Goal: Communication & Community: Answer question/provide support

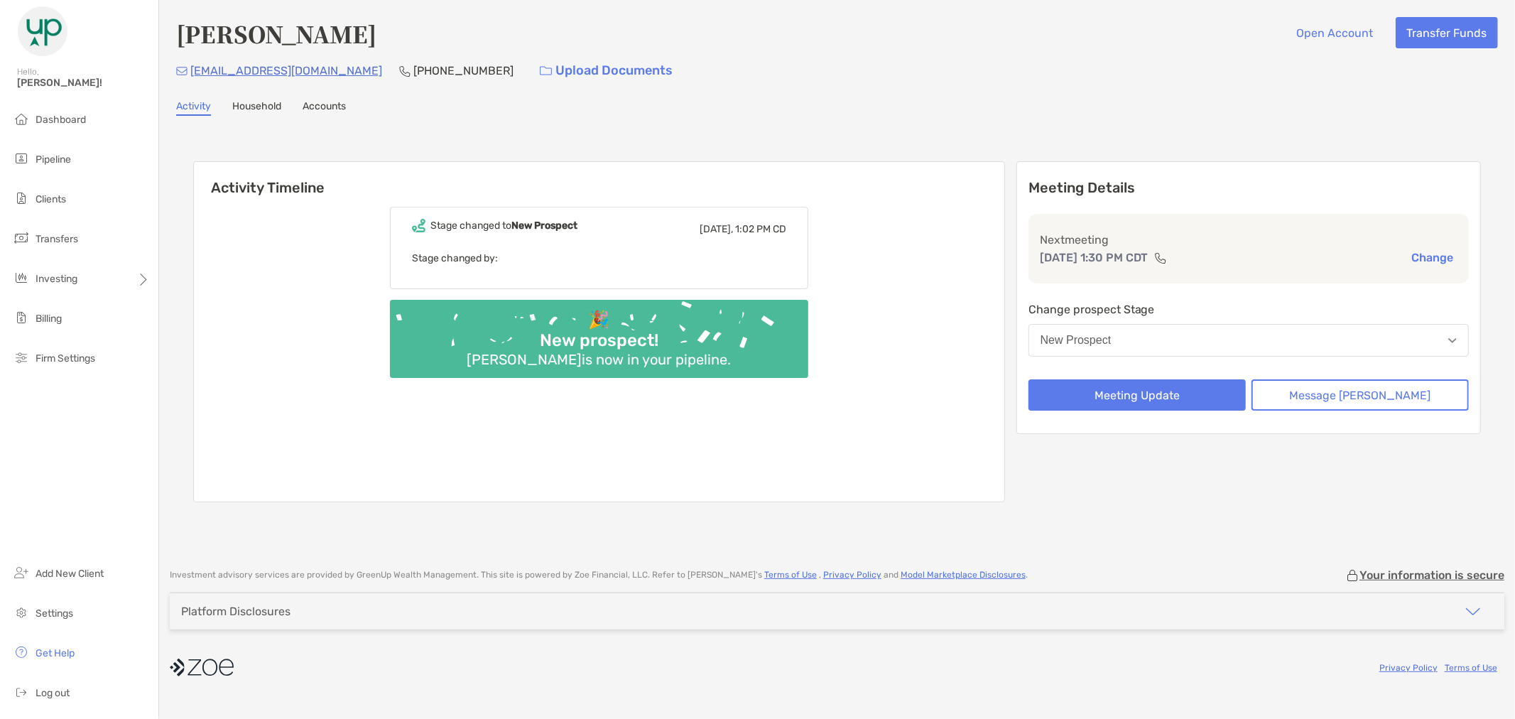
click at [1282, 351] on button "New Prospect" at bounding box center [1249, 340] width 440 height 33
click at [1275, 300] on p "Change prospect Stage" at bounding box center [1249, 309] width 440 height 18
click at [1378, 400] on button "Message [PERSON_NAME]" at bounding box center [1360, 394] width 217 height 31
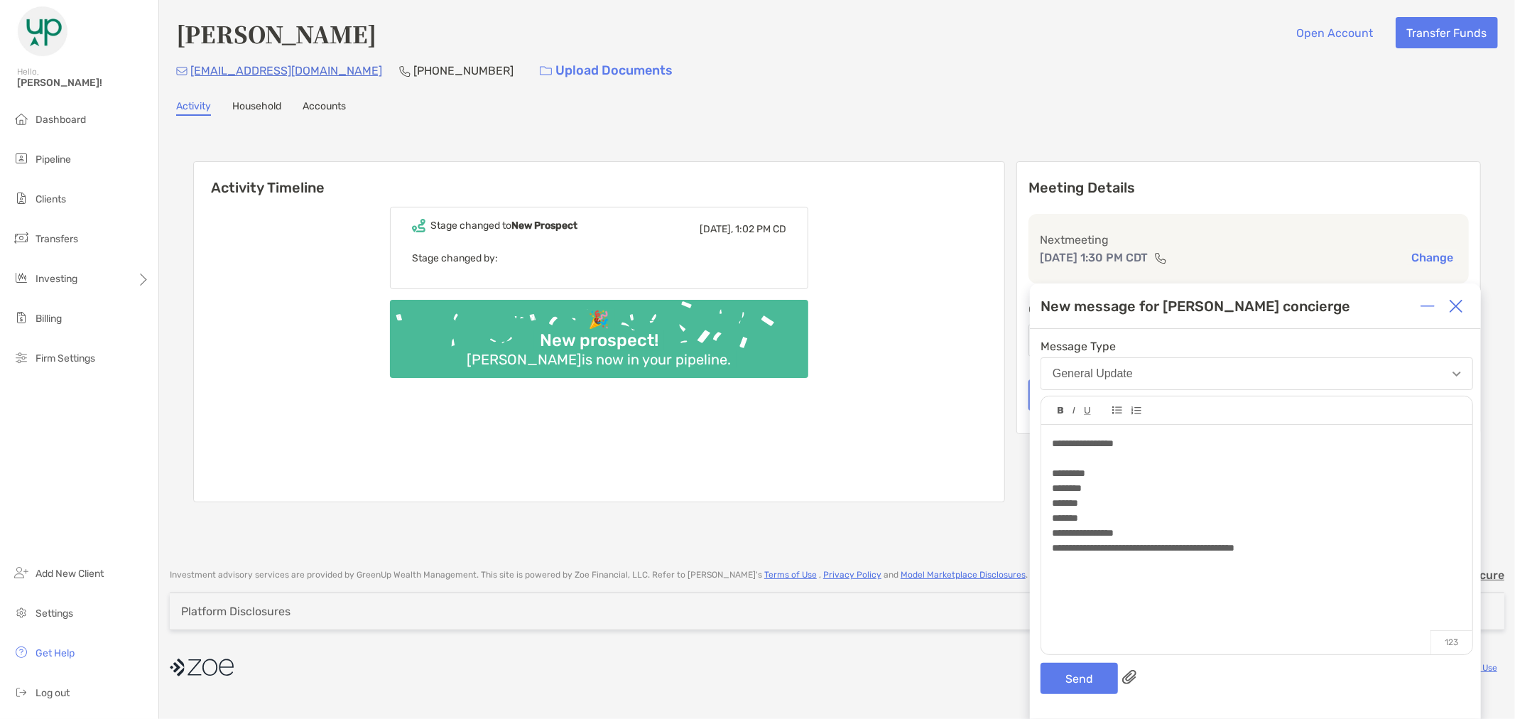
click at [1365, 550] on div "**********" at bounding box center [1256, 548] width 409 height 15
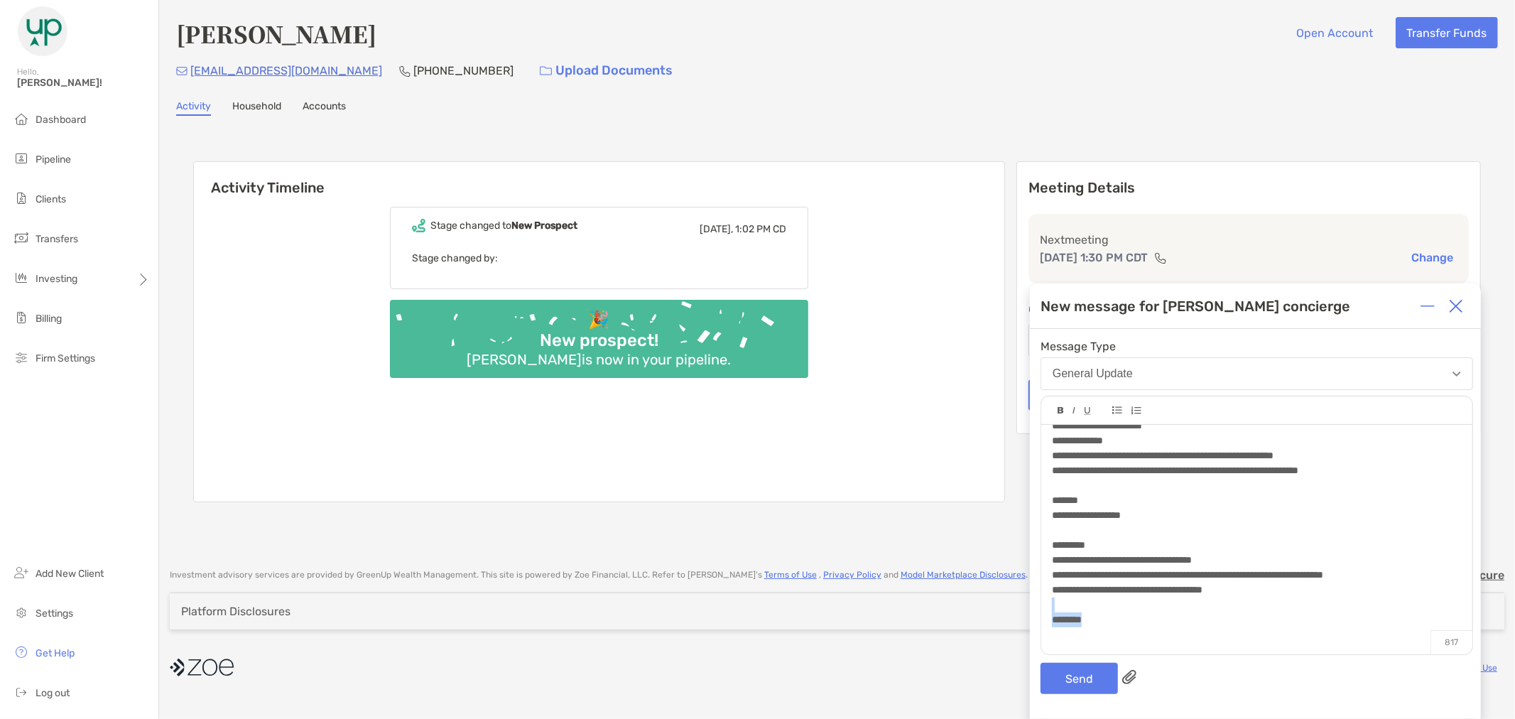
scroll to position [244, 0]
drag, startPoint x: 1097, startPoint y: 613, endPoint x: 1091, endPoint y: 627, distance: 15.3
click at [1091, 627] on div "**********" at bounding box center [1256, 417] width 409 height 448
click at [1124, 627] on div at bounding box center [1256, 632] width 409 height 15
drag, startPoint x: 1105, startPoint y: 625, endPoint x: 1044, endPoint y: 616, distance: 61.8
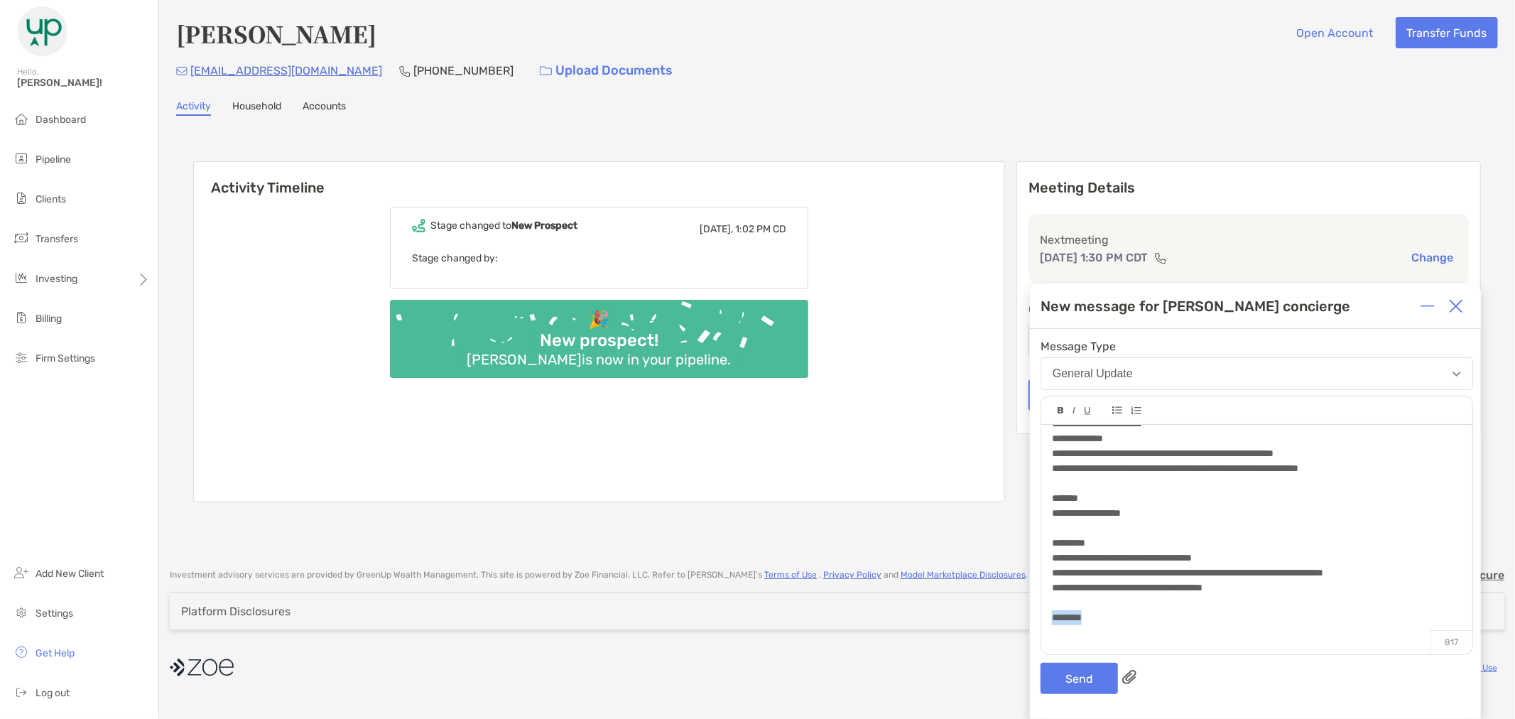
click at [1044, 616] on div "**********" at bounding box center [1256, 532] width 431 height 215
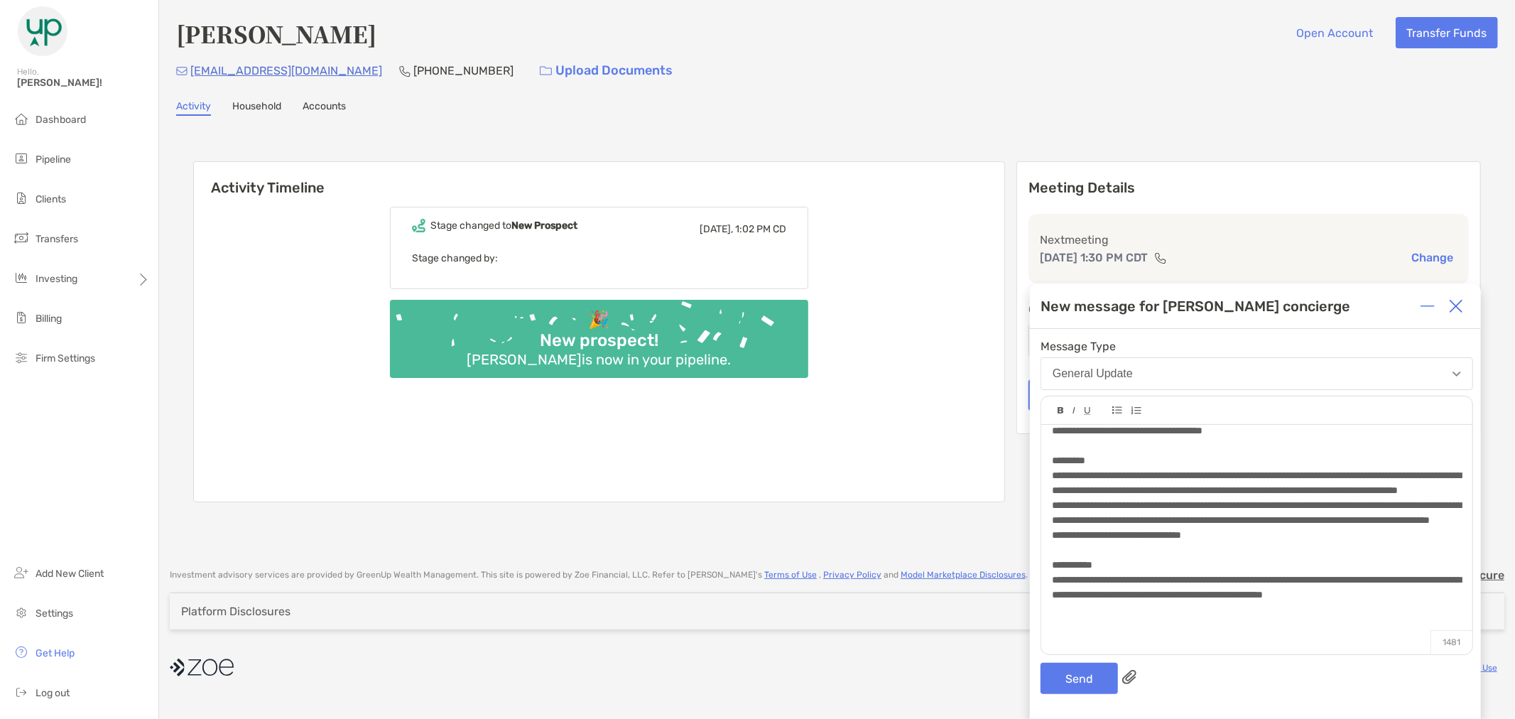
scroll to position [416, 0]
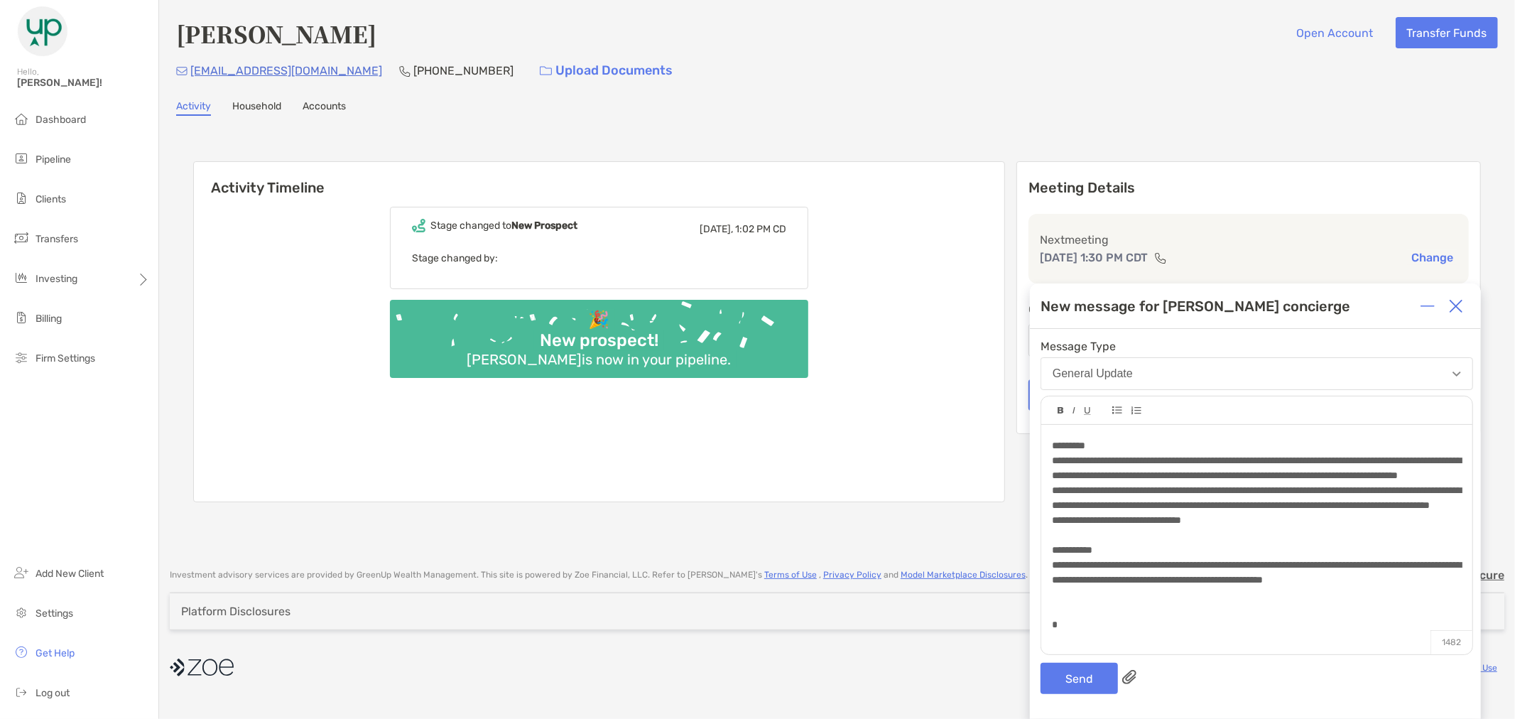
click at [1203, 602] on div at bounding box center [1256, 594] width 409 height 15
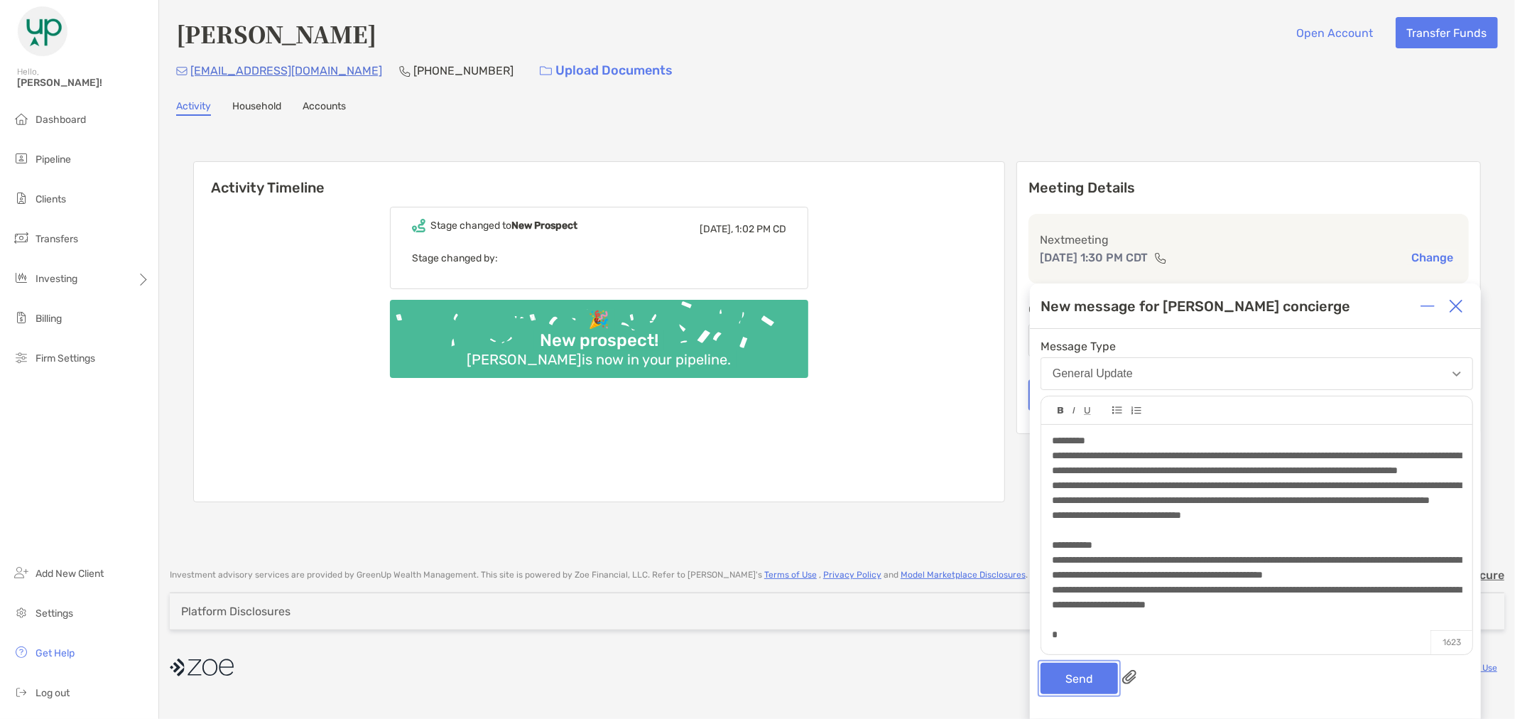
click at [1068, 671] on button "Send" at bounding box center [1079, 678] width 77 height 31
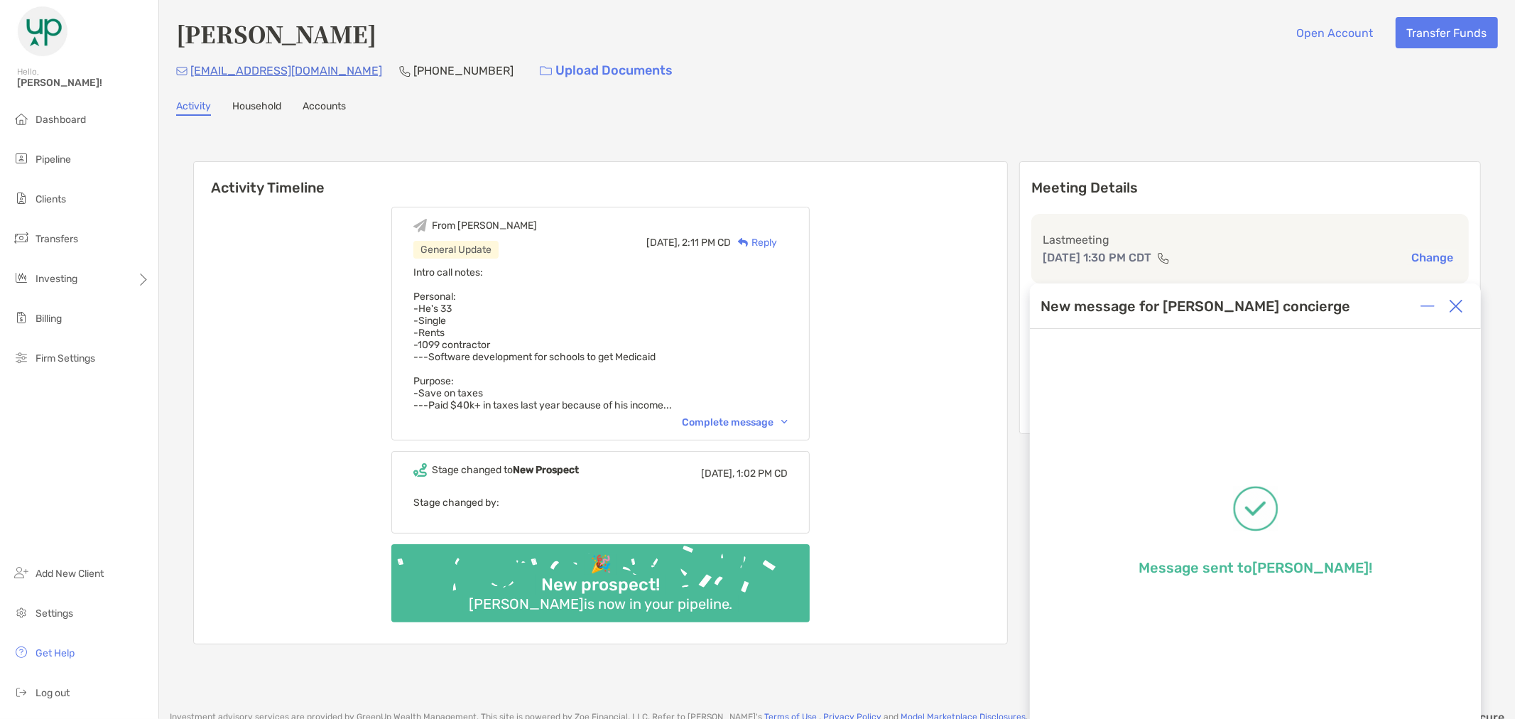
click at [1460, 303] on img at bounding box center [1456, 306] width 14 height 14
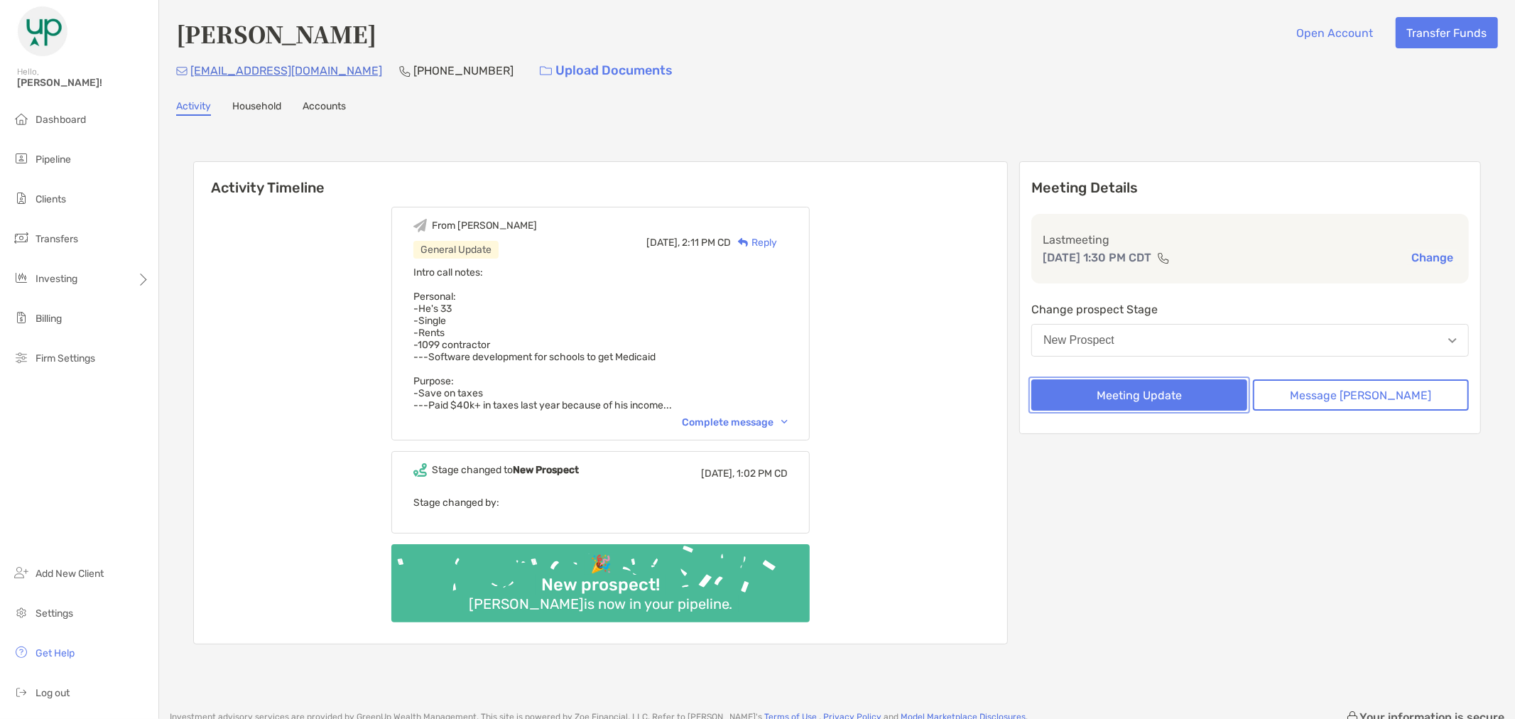
click at [1123, 396] on button "Meeting Update" at bounding box center [1139, 394] width 216 height 31
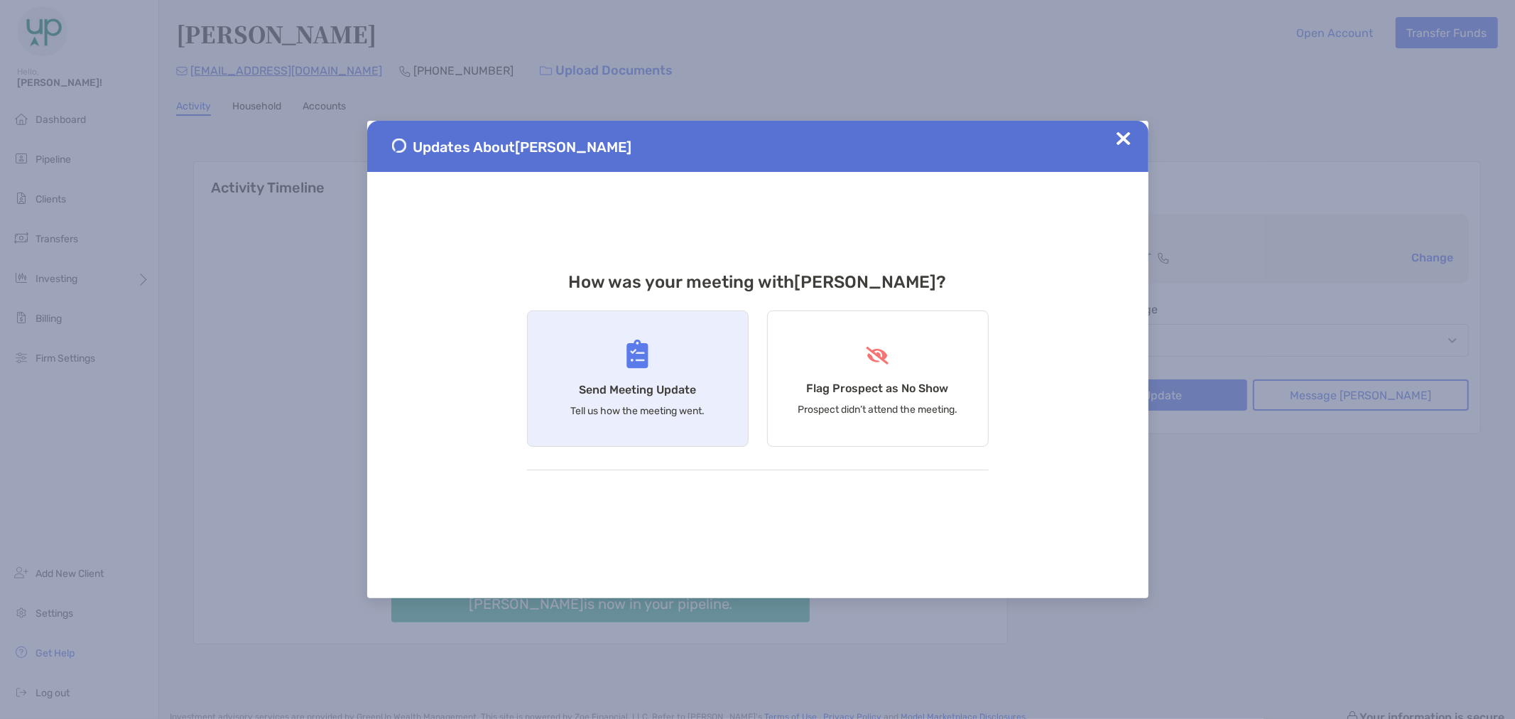
click at [623, 364] on div "Send Meeting Update Tell us how the meeting went." at bounding box center [638, 378] width 222 height 136
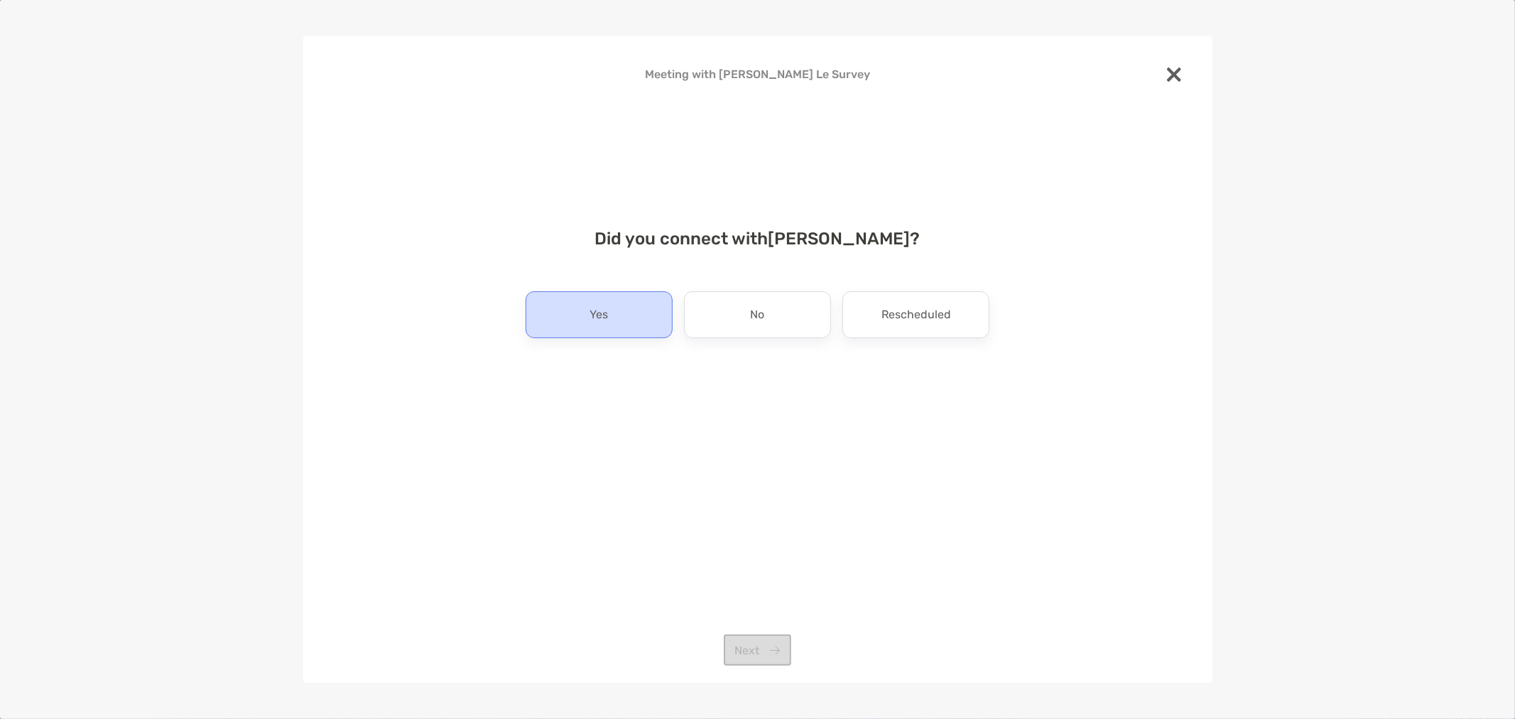
click at [622, 323] on div "Yes" at bounding box center [599, 314] width 147 height 47
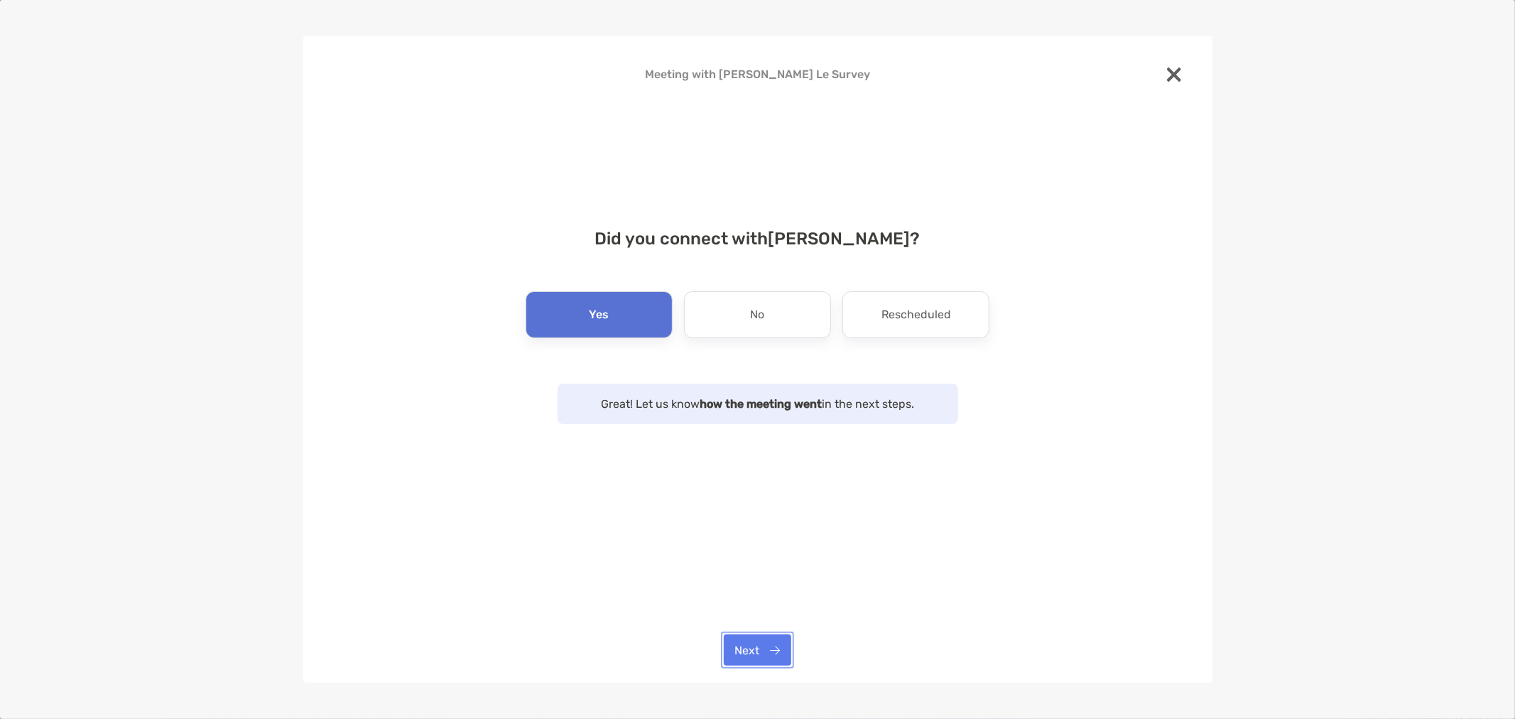
click at [732, 646] on button "Next" at bounding box center [757, 649] width 67 height 31
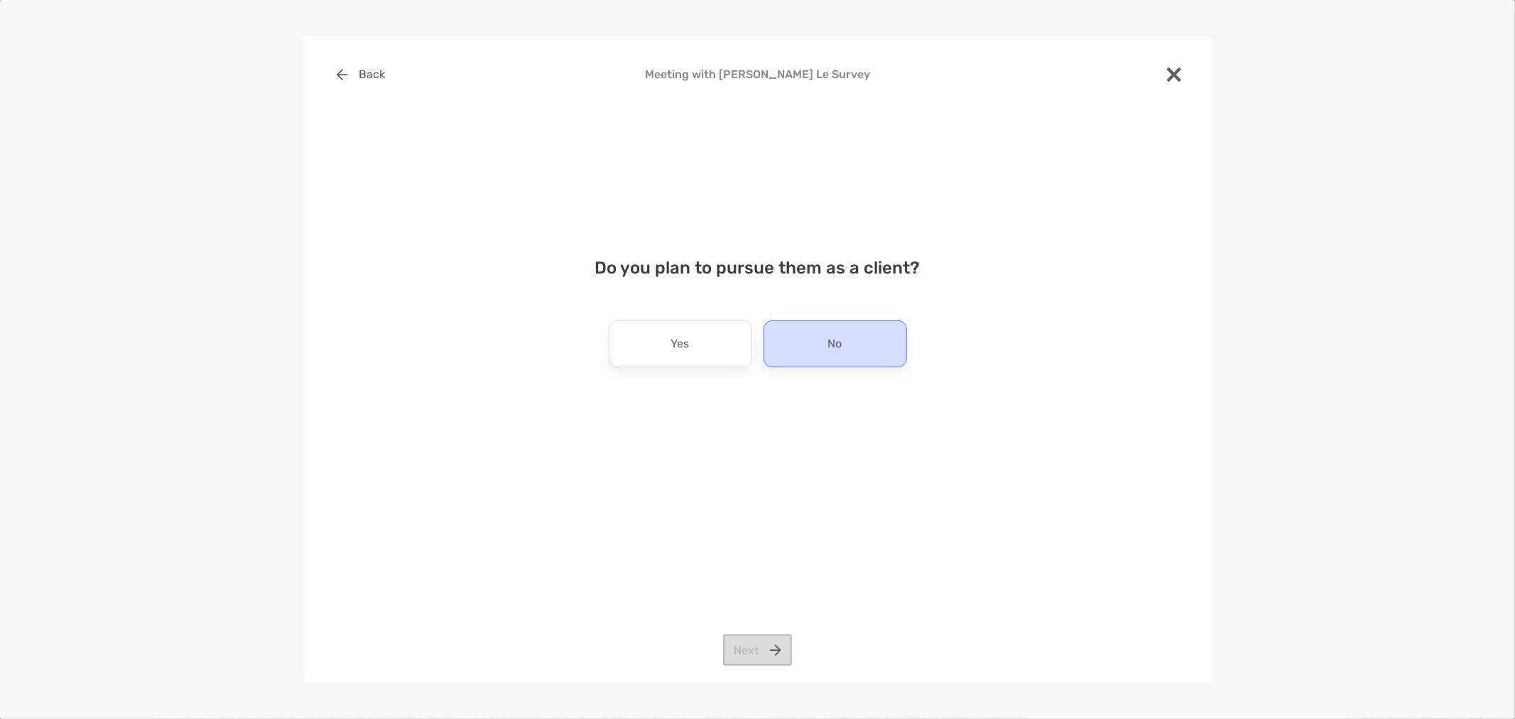
click at [830, 337] on p "No" at bounding box center [835, 343] width 14 height 23
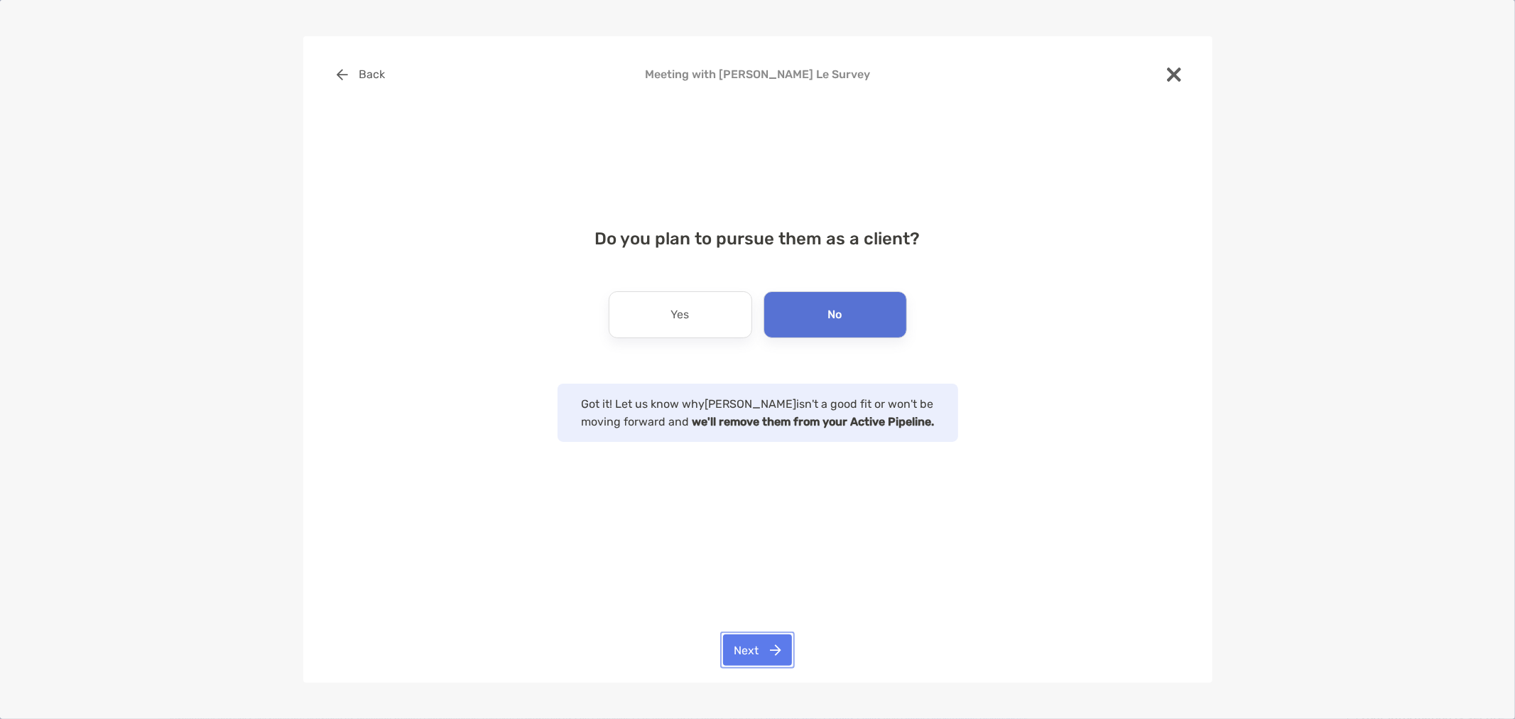
click at [764, 649] on button "Next" at bounding box center [757, 649] width 69 height 31
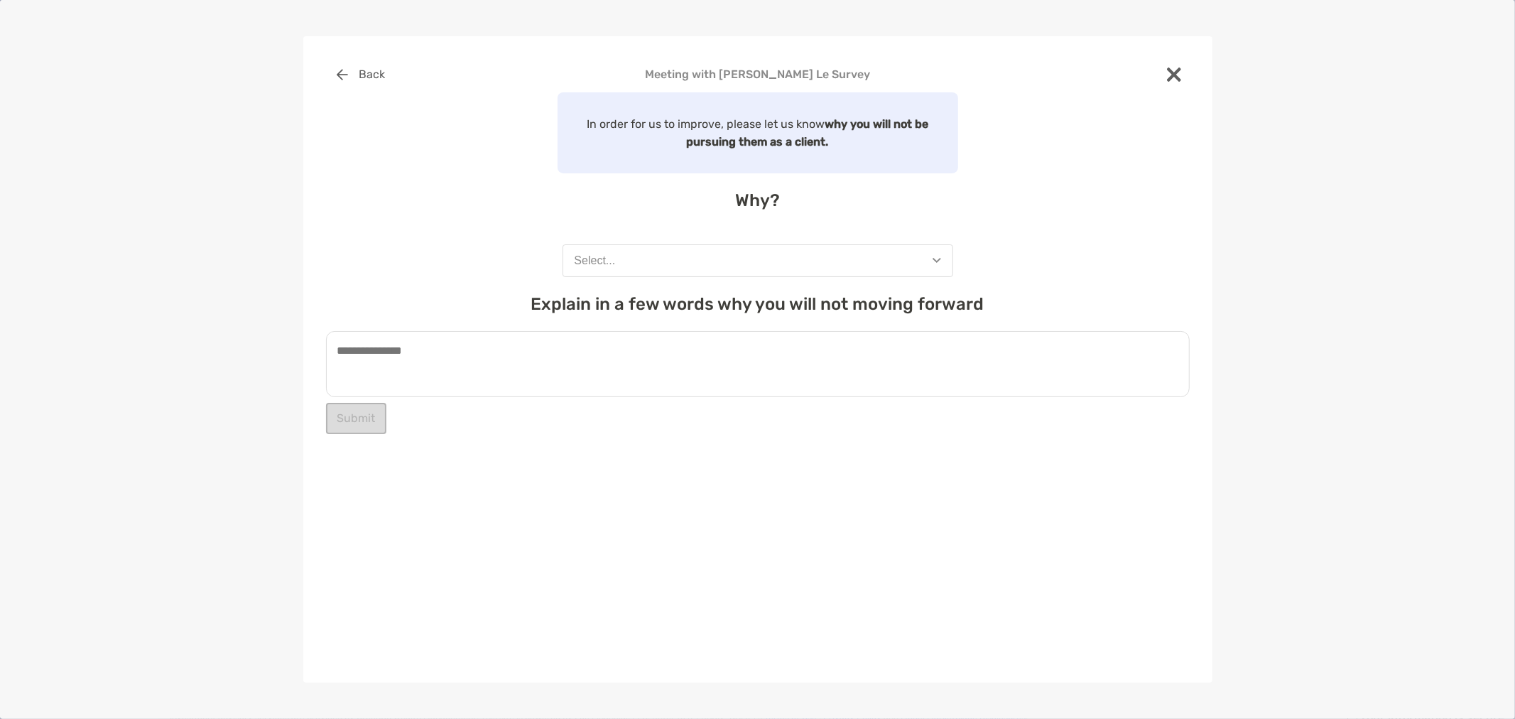
click at [794, 259] on button "Select..." at bounding box center [758, 260] width 391 height 33
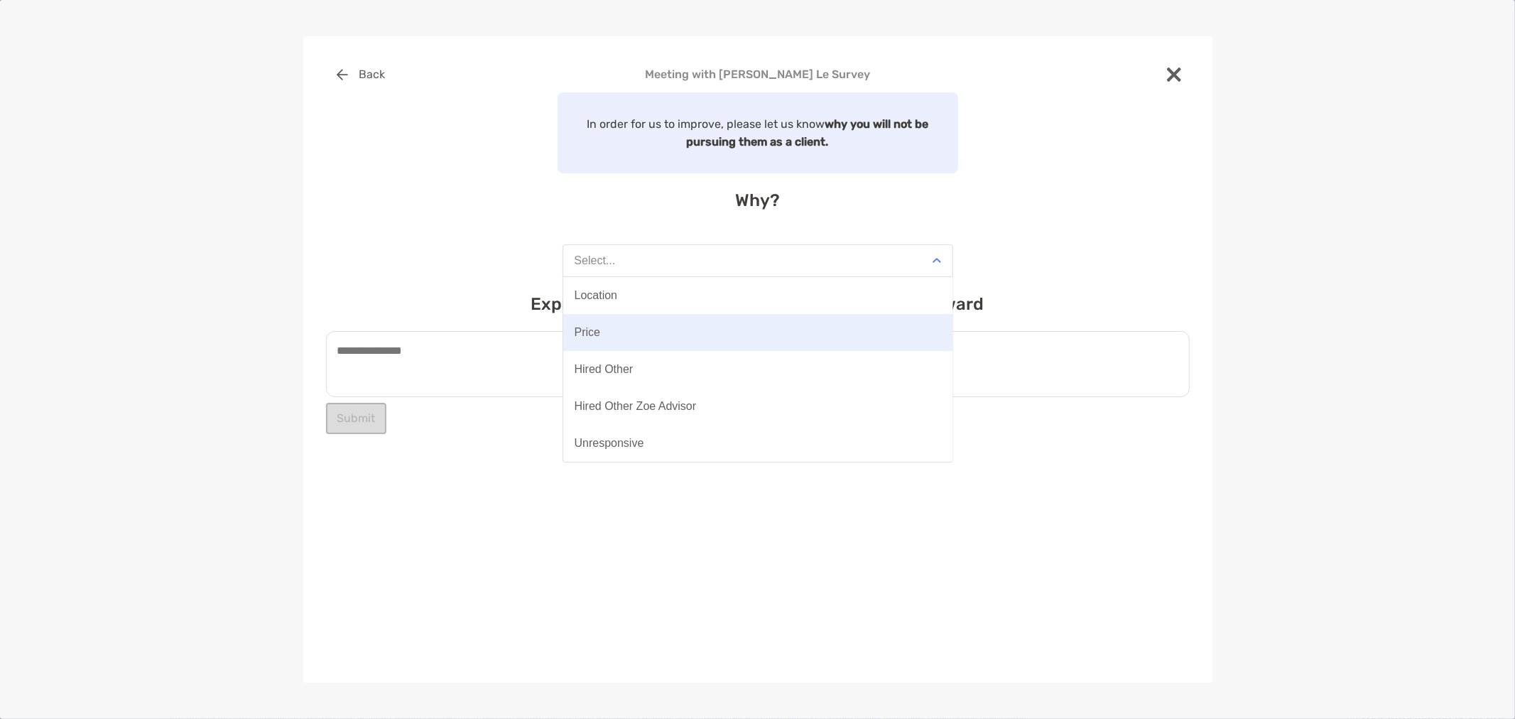
scroll to position [110, 0]
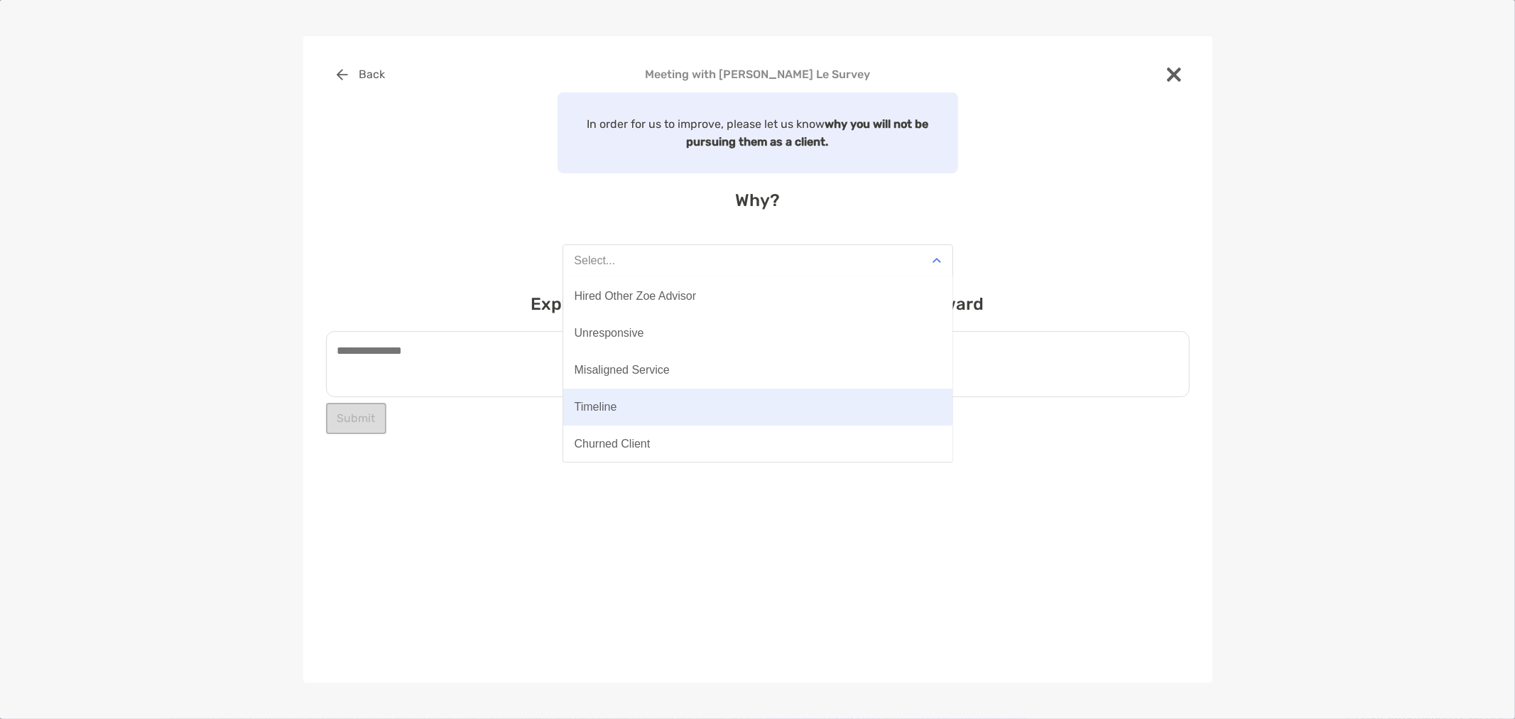
click at [767, 395] on button "Timeline" at bounding box center [757, 407] width 389 height 37
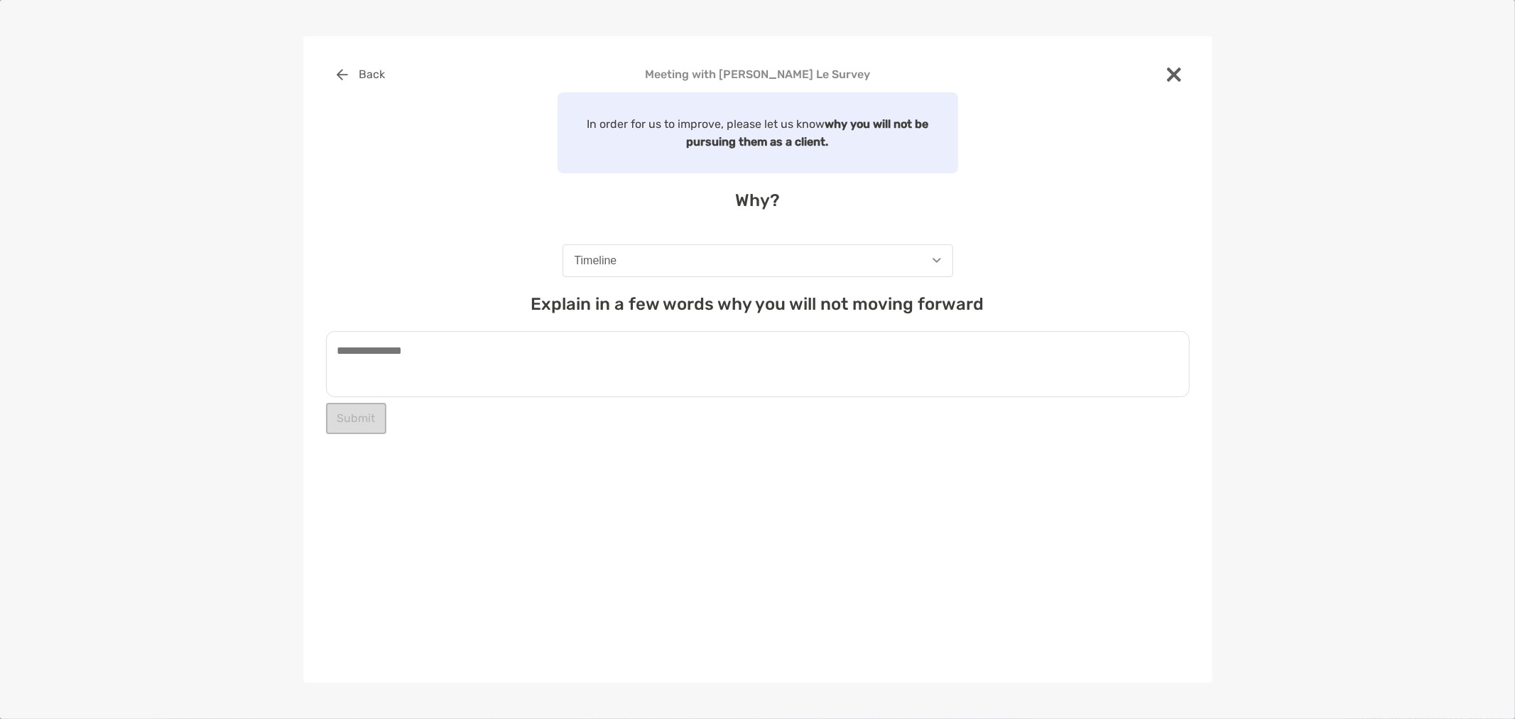
click at [502, 367] on textarea at bounding box center [758, 364] width 864 height 66
type textarea "**********"
click at [357, 414] on button "Submit" at bounding box center [356, 417] width 60 height 31
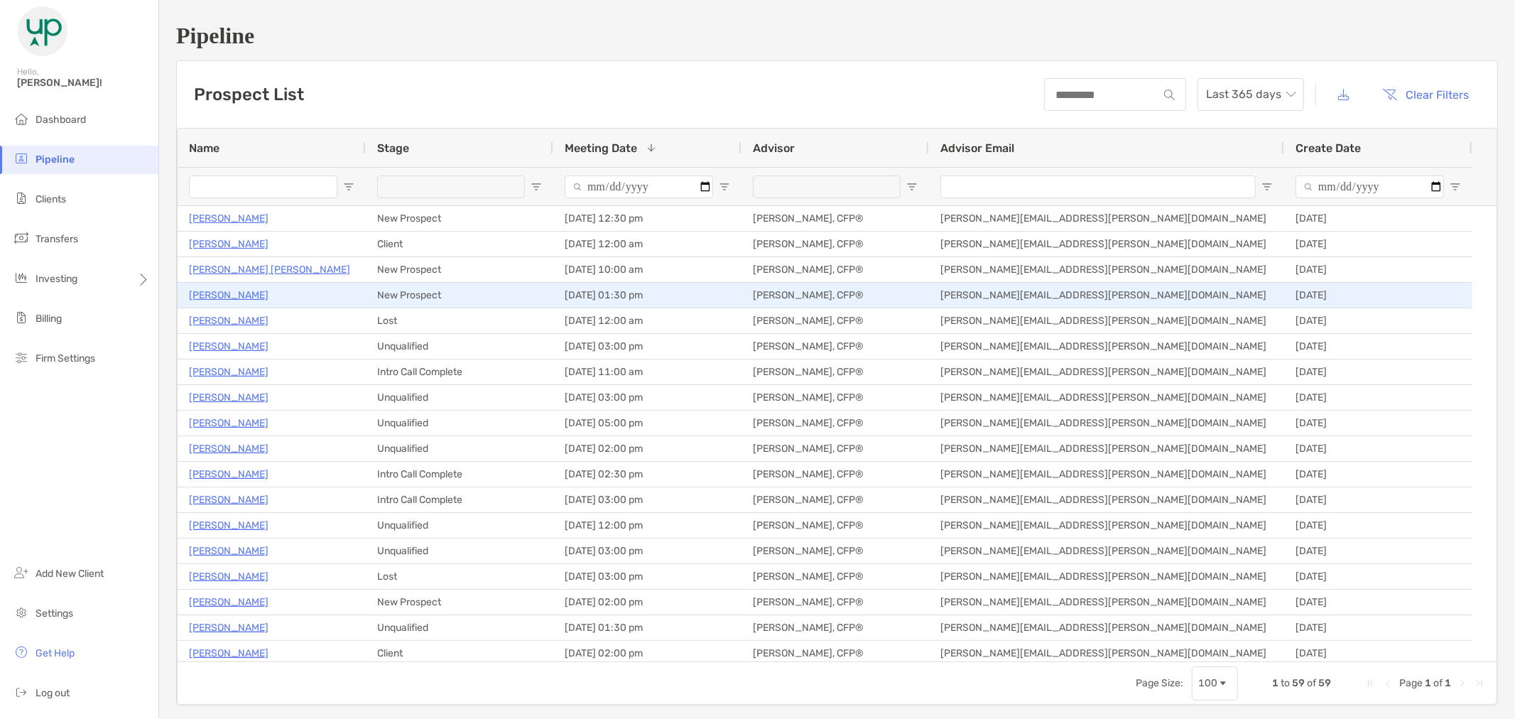
click at [216, 298] on p "[PERSON_NAME]" at bounding box center [229, 295] width 80 height 18
